Goal: Task Accomplishment & Management: Use online tool/utility

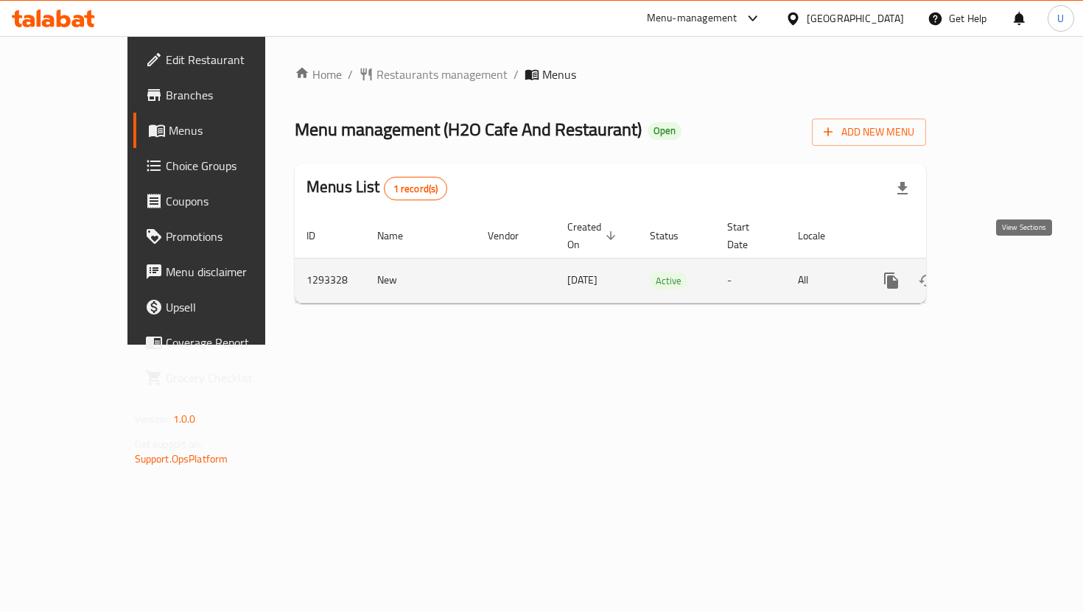
click at [1007, 272] on icon "enhanced table" at bounding box center [998, 281] width 18 height 18
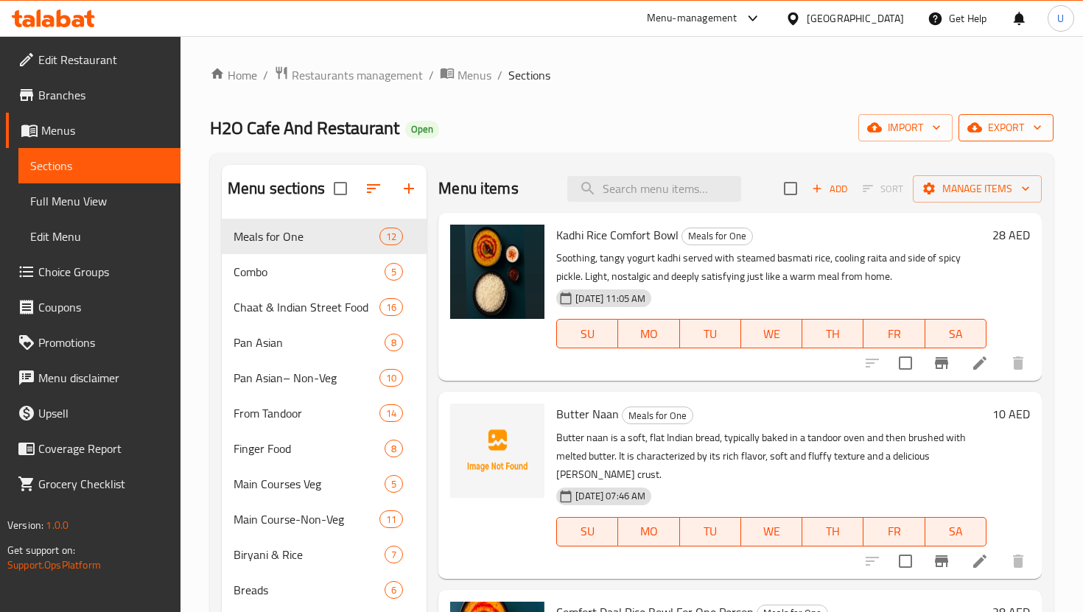
click at [1017, 131] on span "export" at bounding box center [1005, 128] width 71 height 18
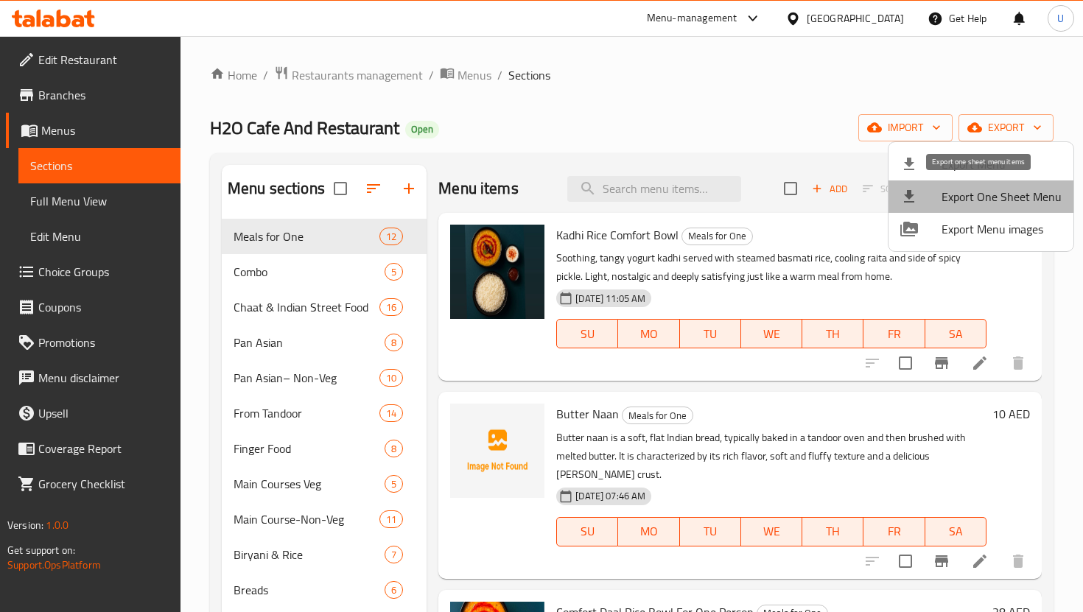
click at [998, 195] on span "Export One Sheet Menu" at bounding box center [1002, 197] width 120 height 18
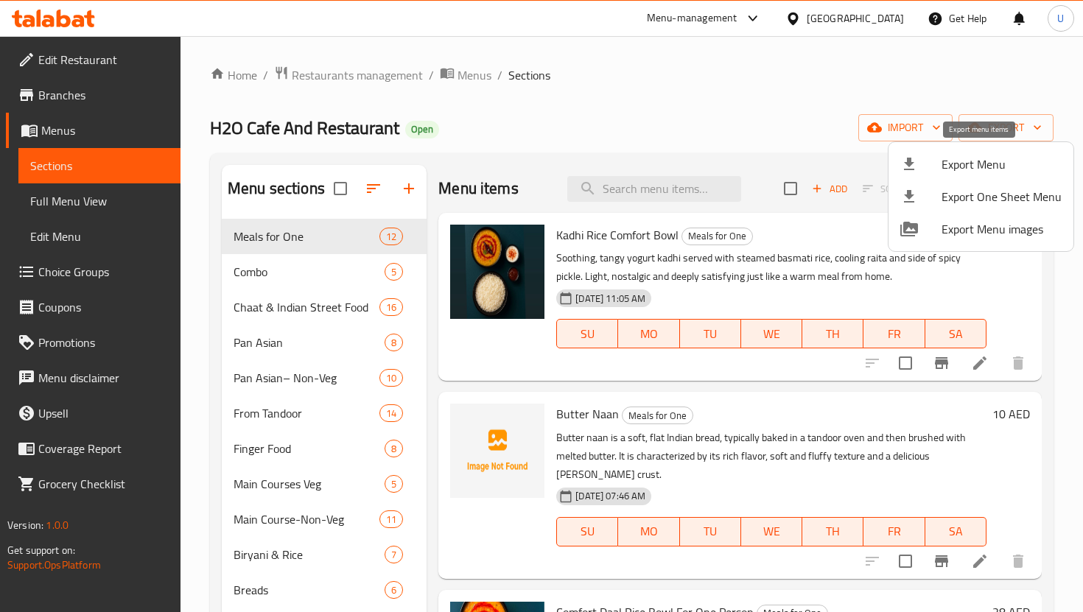
click at [980, 162] on span "Export Menu" at bounding box center [1002, 164] width 120 height 18
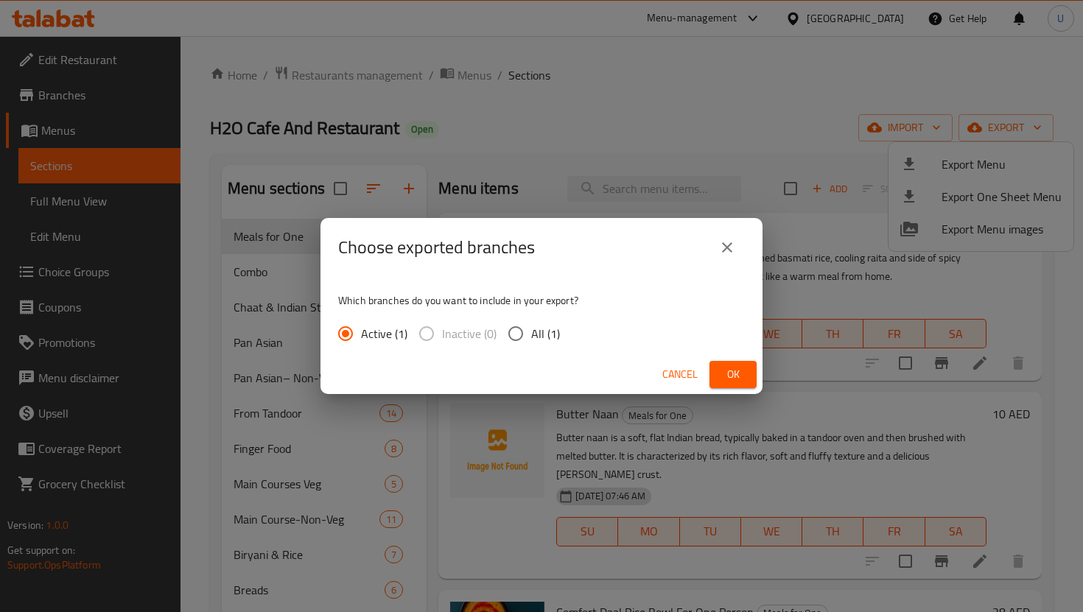
click at [747, 379] on button "Ok" at bounding box center [733, 374] width 47 height 27
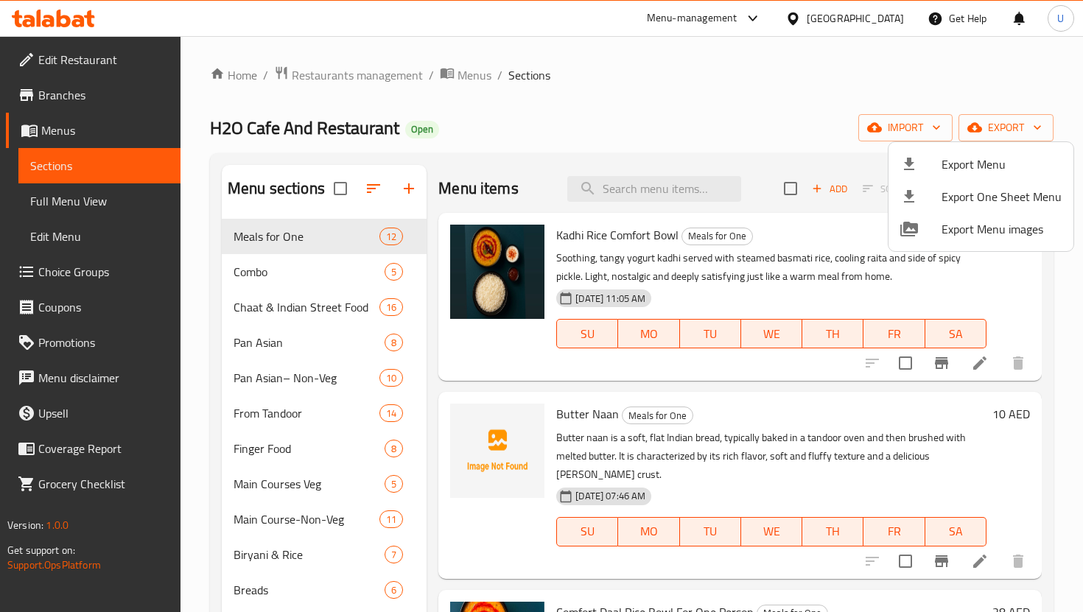
click at [778, 387] on div at bounding box center [541, 306] width 1083 height 612
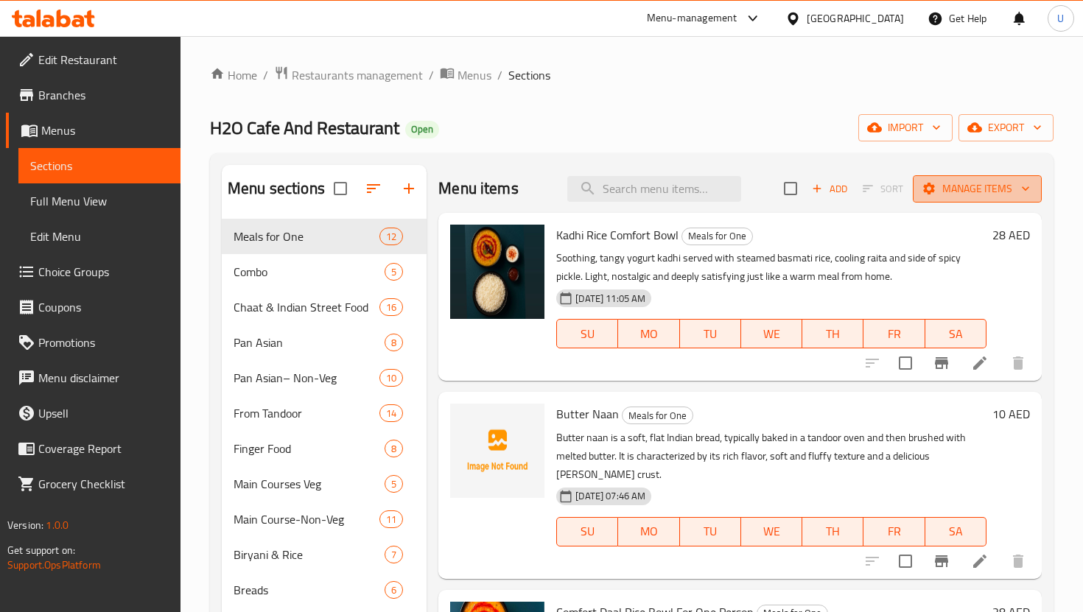
click at [970, 195] on span "Manage items" at bounding box center [977, 189] width 105 height 18
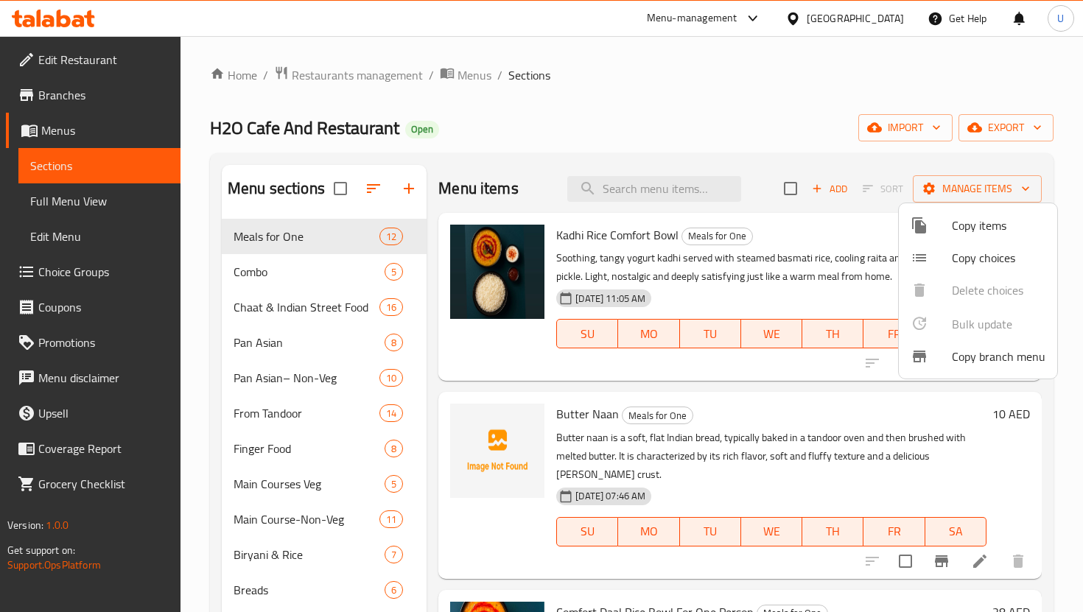
click at [995, 130] on div at bounding box center [541, 306] width 1083 height 612
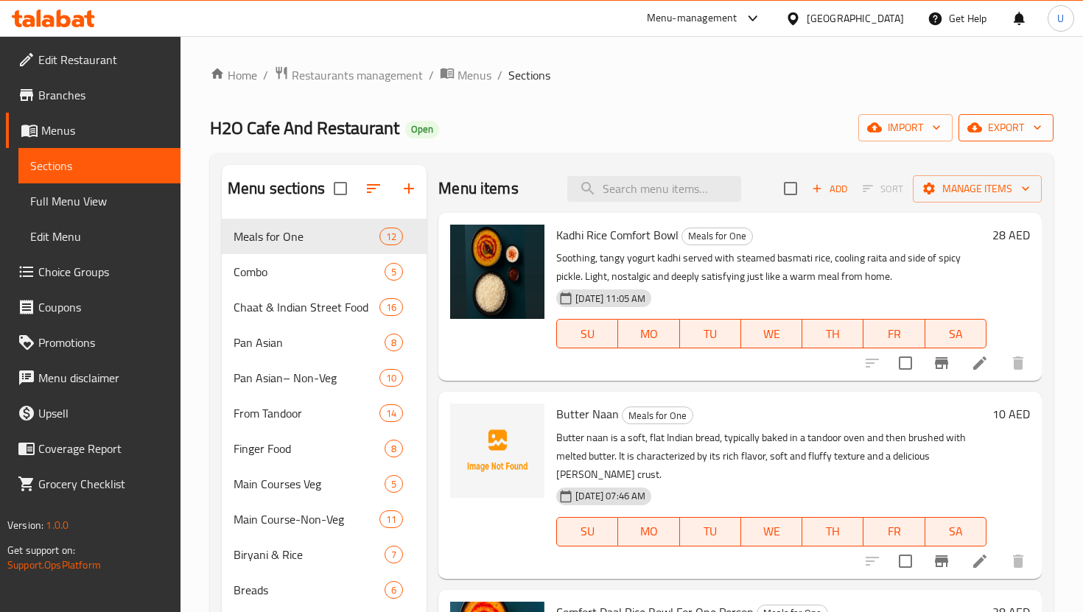
click at [997, 127] on span "export" at bounding box center [1005, 128] width 71 height 18
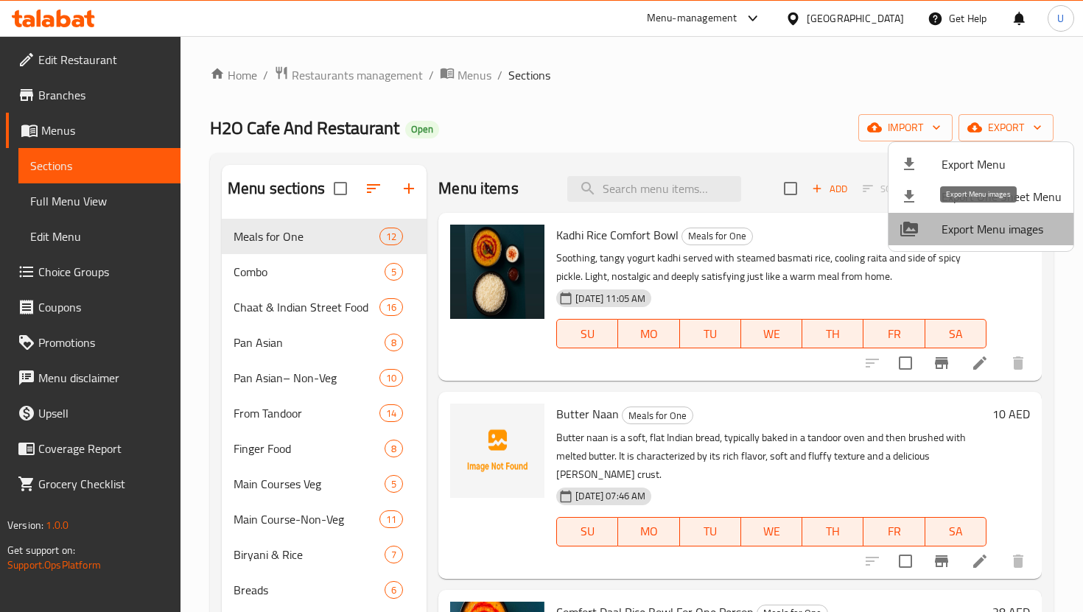
click at [992, 223] on span "Export Menu images" at bounding box center [1002, 229] width 120 height 18
